Goal: Information Seeking & Learning: Learn about a topic

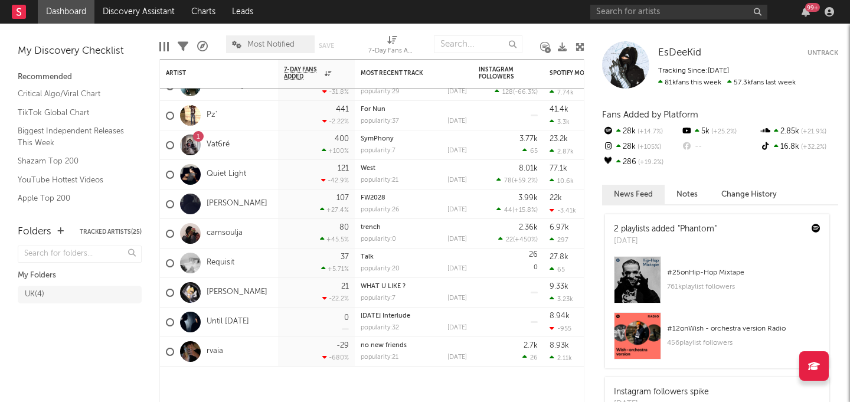
click at [194, 142] on div at bounding box center [190, 145] width 21 height 21
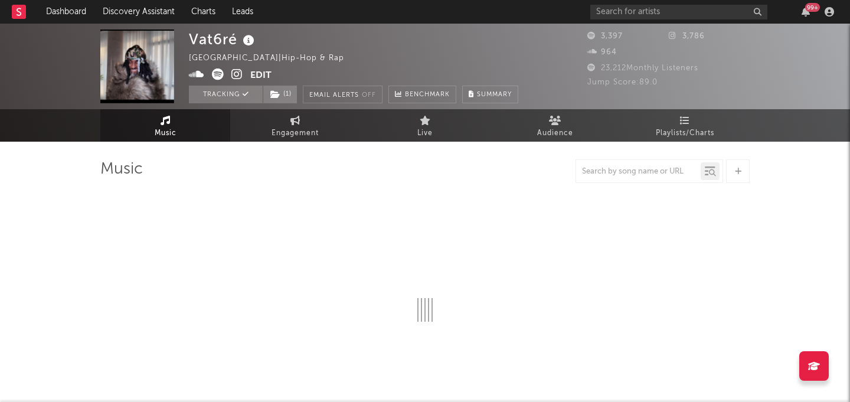
click at [808, 18] on div "99 +" at bounding box center [714, 12] width 248 height 24
select select "1w"
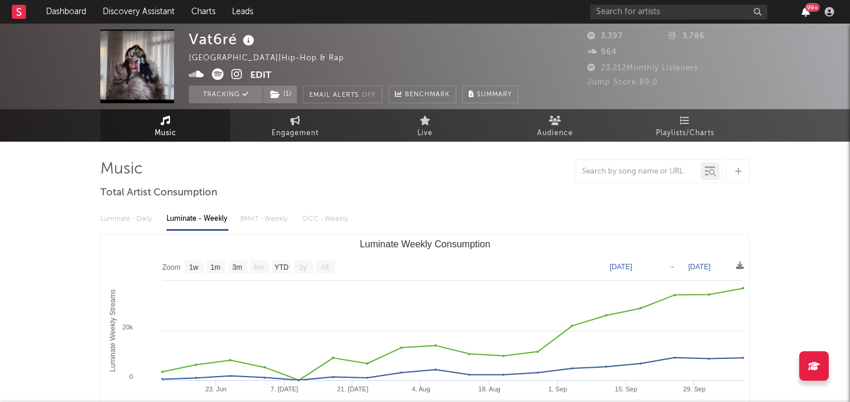
click at [806, 12] on icon "button" at bounding box center [805, 11] width 8 height 9
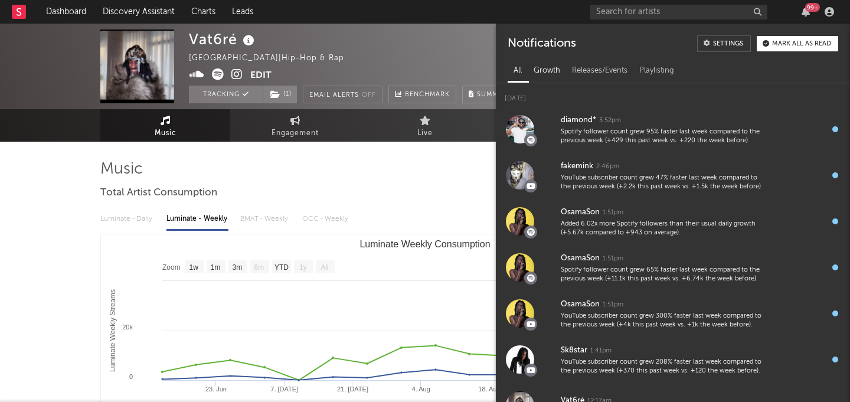
click at [547, 66] on div "Growth" at bounding box center [546, 71] width 38 height 20
click at [590, 76] on div "Releases/Events" at bounding box center [599, 71] width 67 height 20
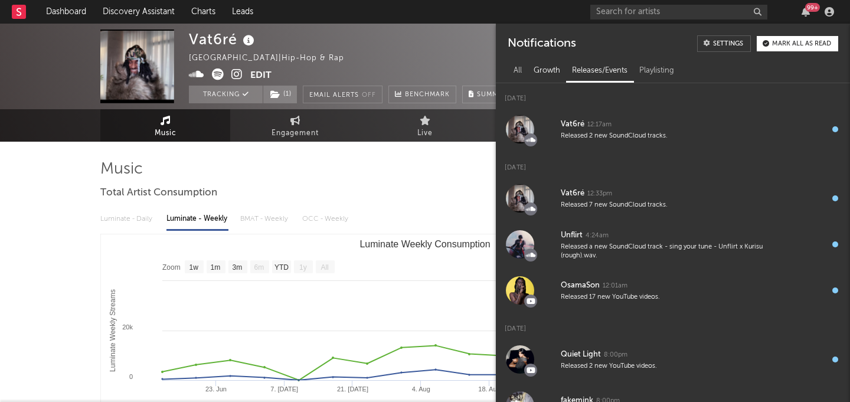
click at [542, 76] on div "Growth" at bounding box center [546, 71] width 38 height 20
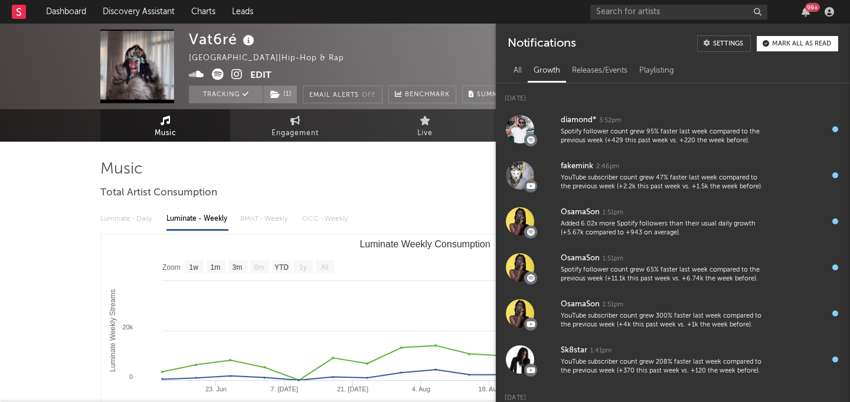
click at [516, 83] on div "[DATE]" at bounding box center [673, 94] width 354 height 23
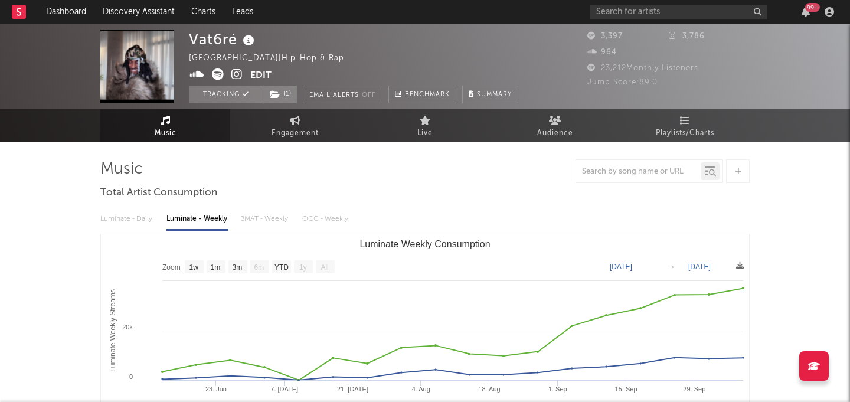
click at [53, 38] on div "Vat6ré [GEOGRAPHIC_DATA] | Hip-hop & Rap Edit Tracking ( 1 ) Email Alerts Off B…" at bounding box center [425, 67] width 850 height 86
click at [25, 11] on rect at bounding box center [19, 12] width 14 height 14
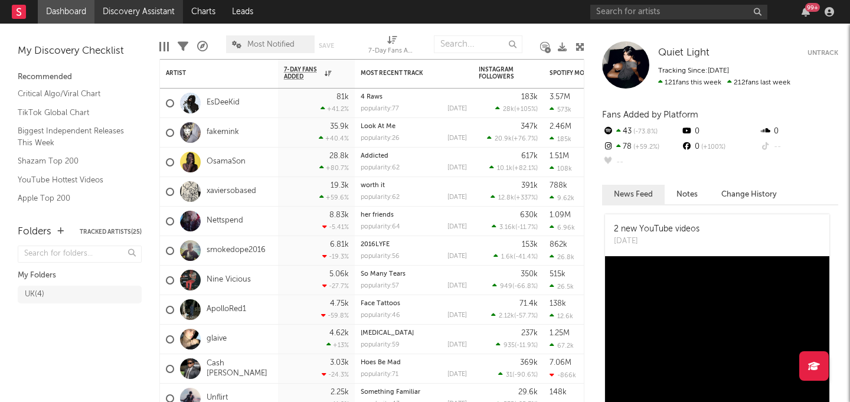
click at [127, 15] on link "Discovery Assistant" at bounding box center [138, 12] width 88 height 24
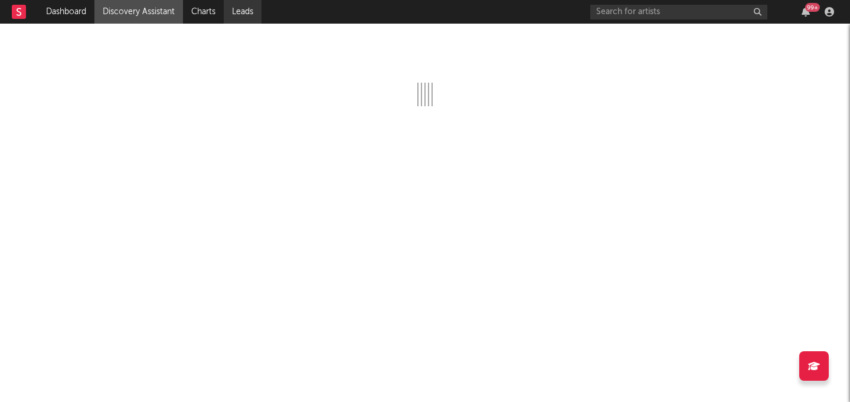
click at [244, 17] on link "Leads" at bounding box center [243, 12] width 38 height 24
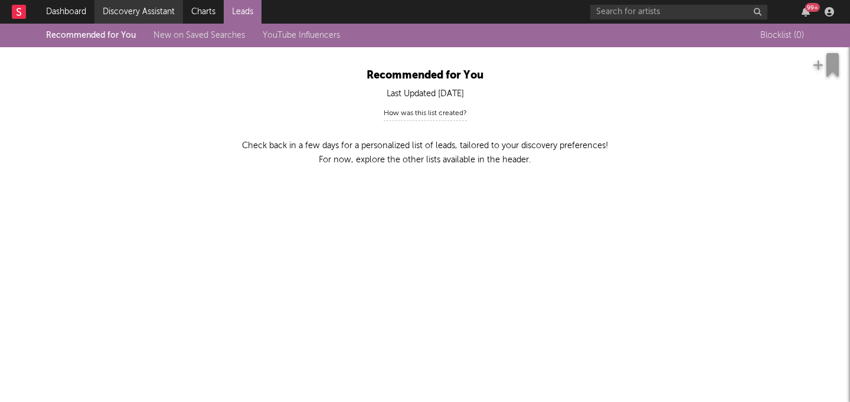
click at [163, 14] on link "Discovery Assistant" at bounding box center [138, 12] width 88 height 24
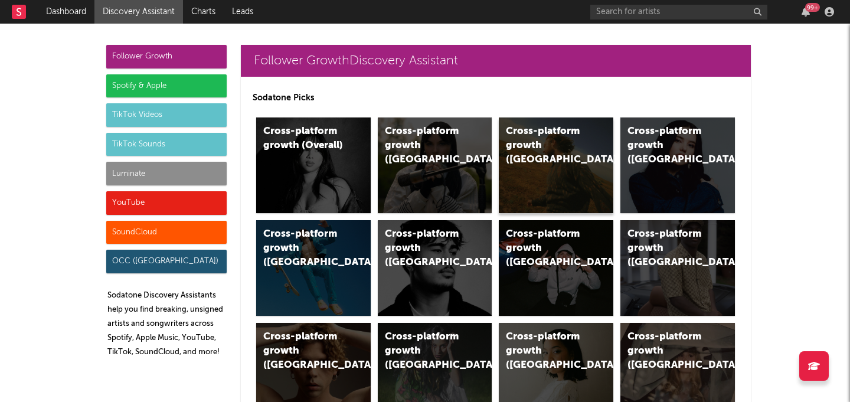
click at [537, 180] on div "Cross-platform growth ([GEOGRAPHIC_DATA])" at bounding box center [556, 165] width 114 height 96
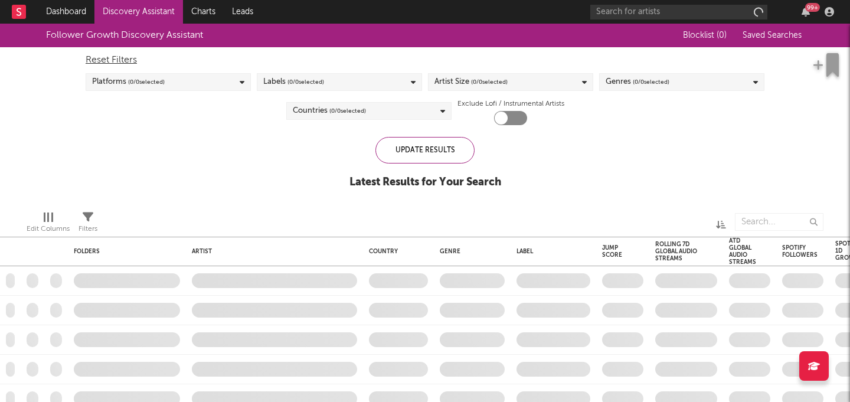
checkbox input "true"
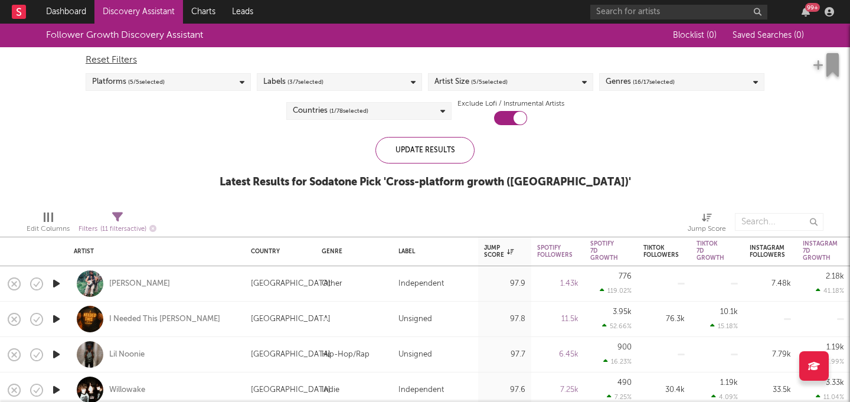
click at [649, 88] on span "( 16 / 17 selected)" at bounding box center [653, 82] width 42 height 14
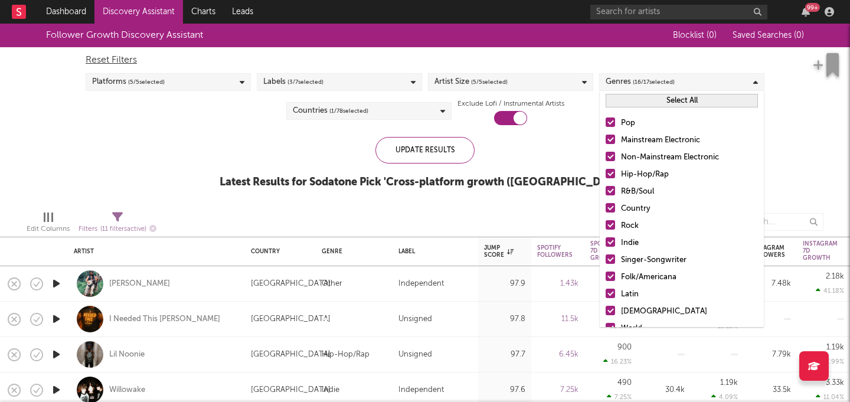
click at [646, 104] on button "Select All" at bounding box center [681, 101] width 152 height 14
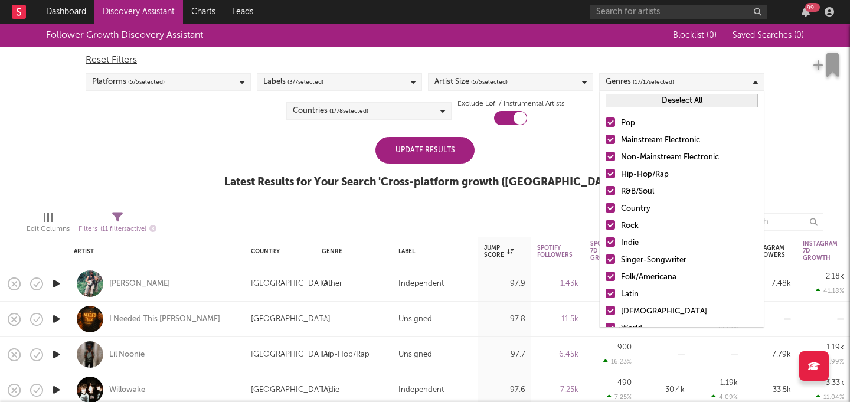
click at [647, 101] on button "Deselect All" at bounding box center [681, 101] width 152 height 14
click at [610, 169] on div at bounding box center [609, 173] width 9 height 9
click at [605, 169] on input "Hip-Hop/Rap" at bounding box center [605, 175] width 0 height 14
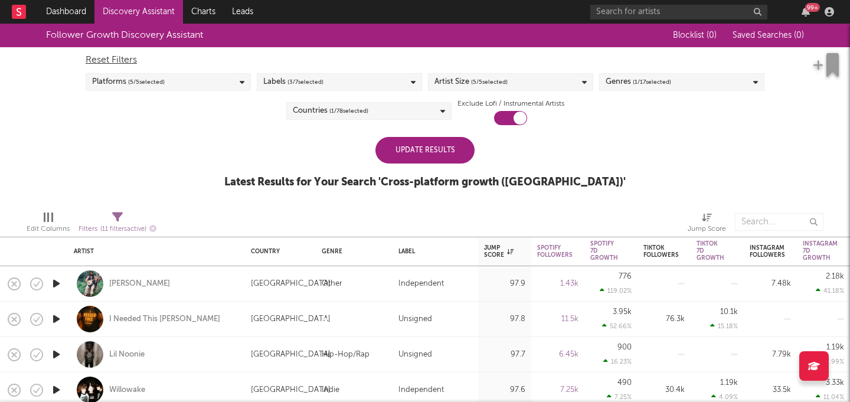
click at [457, 146] on div "Update Results" at bounding box center [424, 150] width 99 height 27
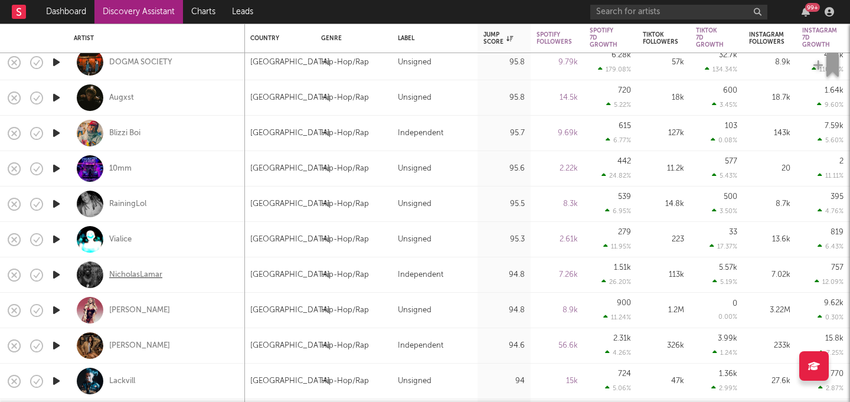
click at [154, 271] on div "NicholasLamar" at bounding box center [135, 275] width 53 height 11
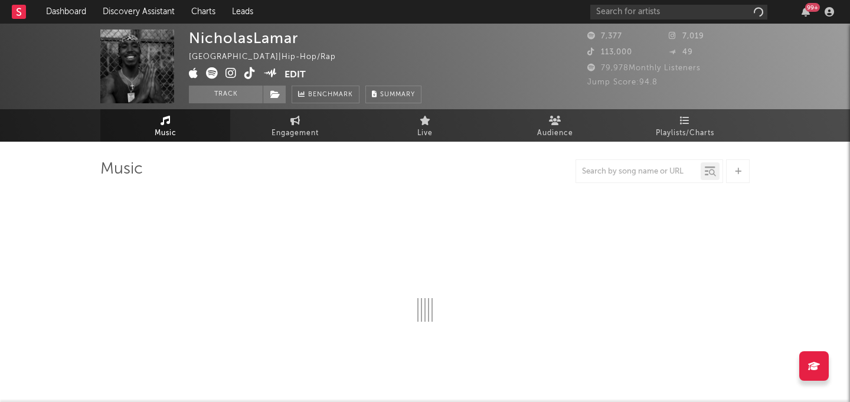
select select "6m"
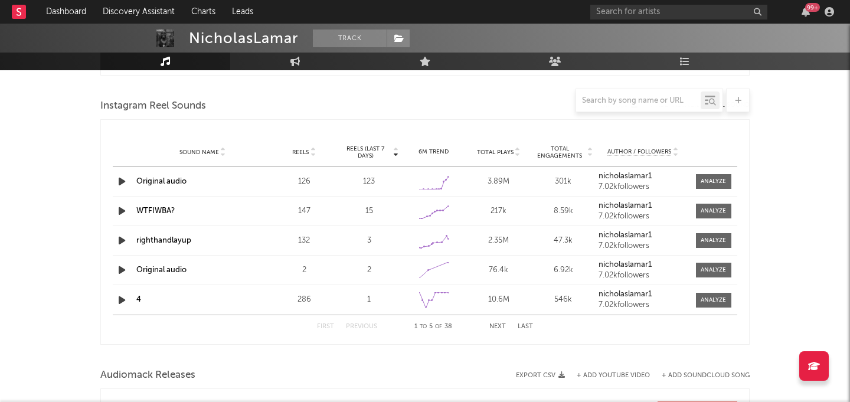
scroll to position [1366, 0]
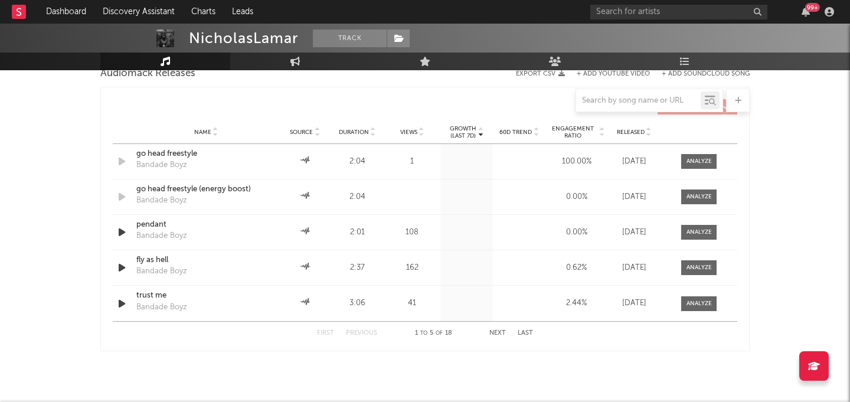
click at [433, 98] on div at bounding box center [424, 100] width 649 height 24
